Goal: Information Seeking & Learning: Learn about a topic

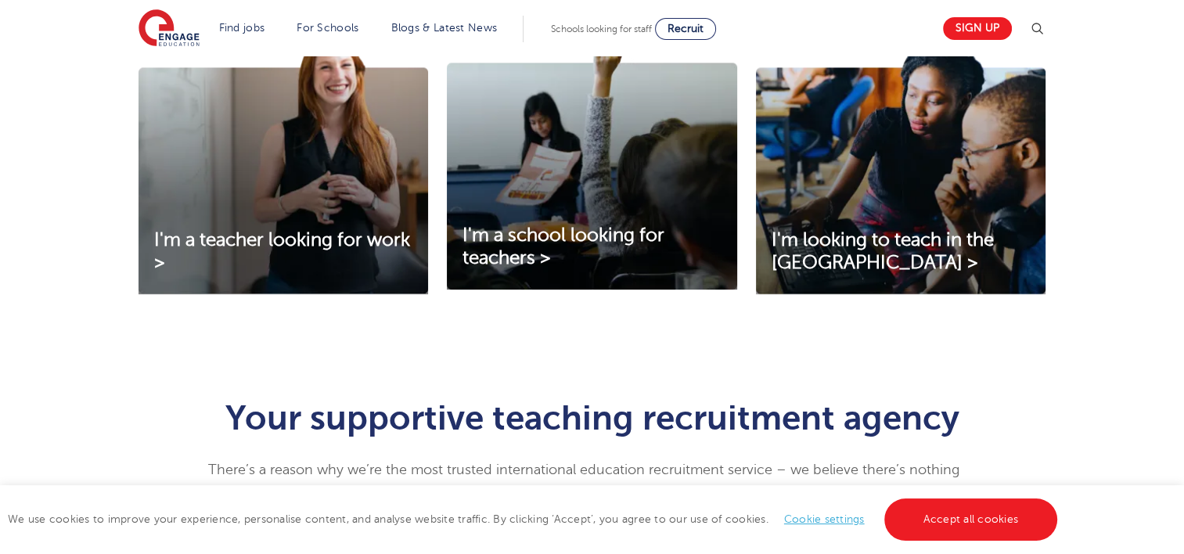
scroll to position [584, 0]
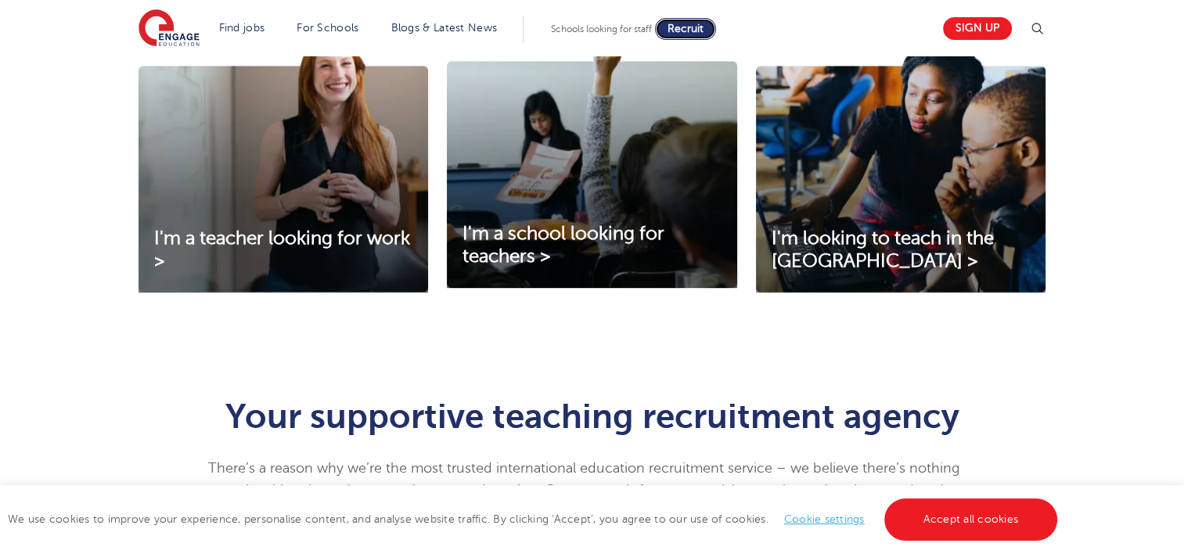
click at [695, 23] on span "Recruit" at bounding box center [685, 29] width 36 height 12
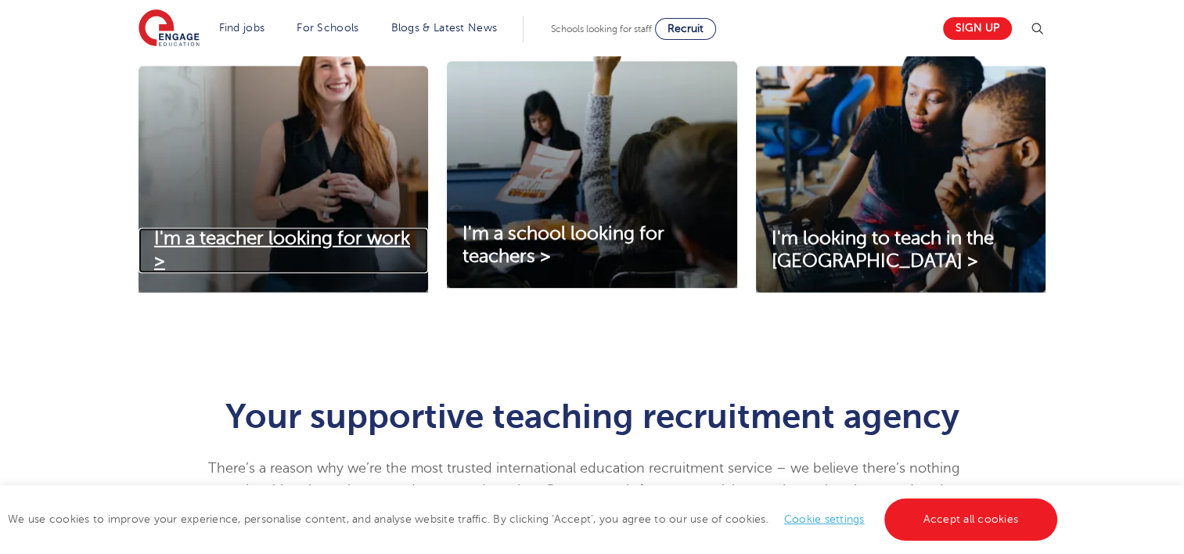
click at [312, 245] on span "I'm a teacher looking for work >" at bounding box center [282, 250] width 256 height 44
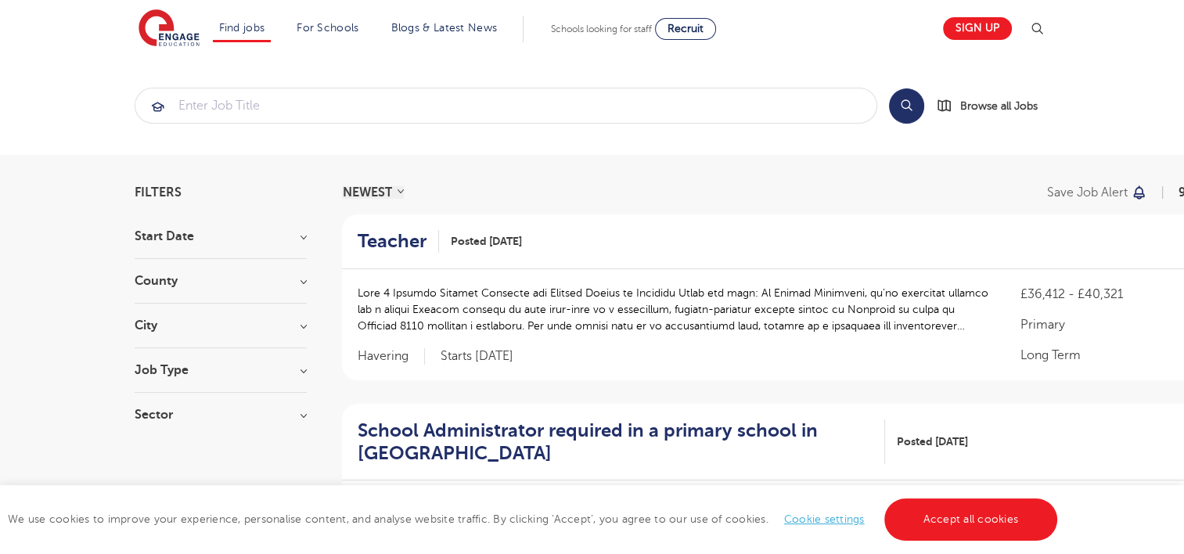
click at [304, 235] on h3 "Start Date" at bounding box center [221, 236] width 172 height 13
click at [146, 269] on div "September 118" at bounding box center [221, 270] width 172 height 24
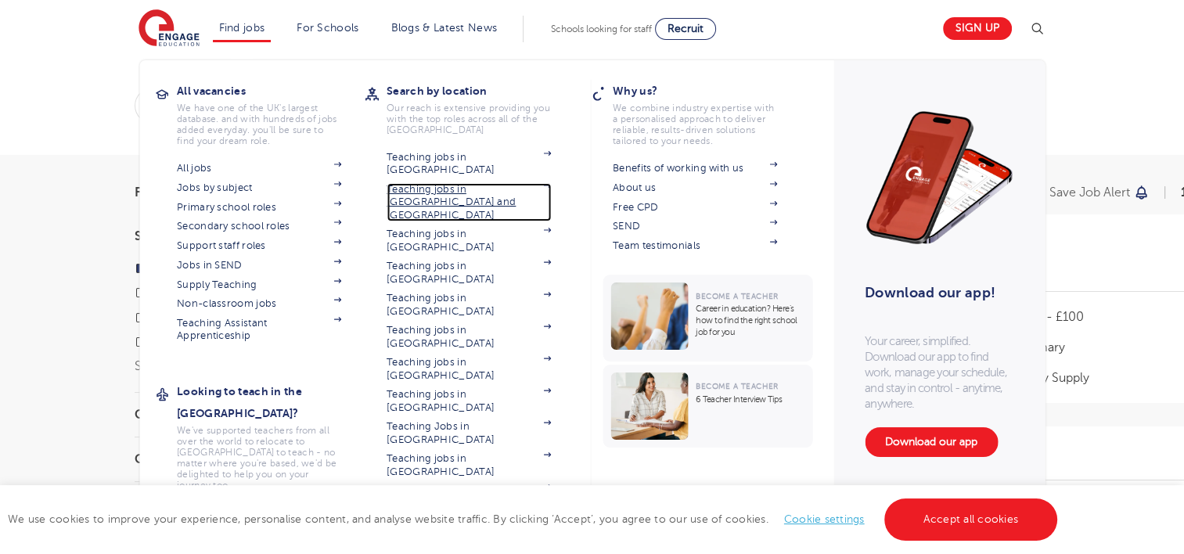
click at [426, 183] on link "Teaching jobs in [GEOGRAPHIC_DATA] and [GEOGRAPHIC_DATA]" at bounding box center [468, 202] width 164 height 38
